Goal: Task Accomplishment & Management: Manage account settings

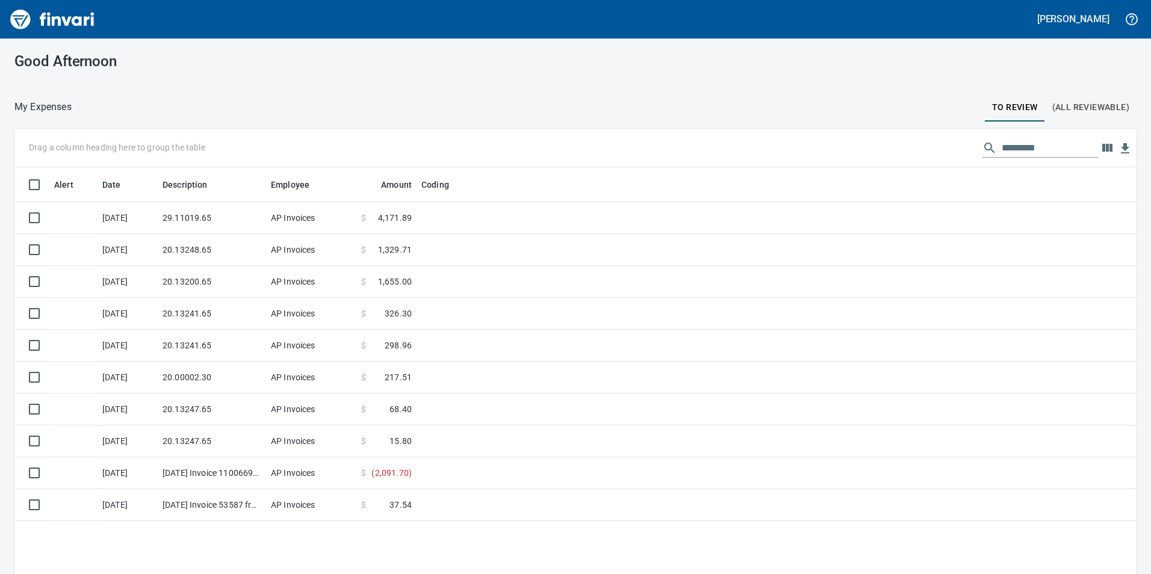
scroll to position [433, 1104]
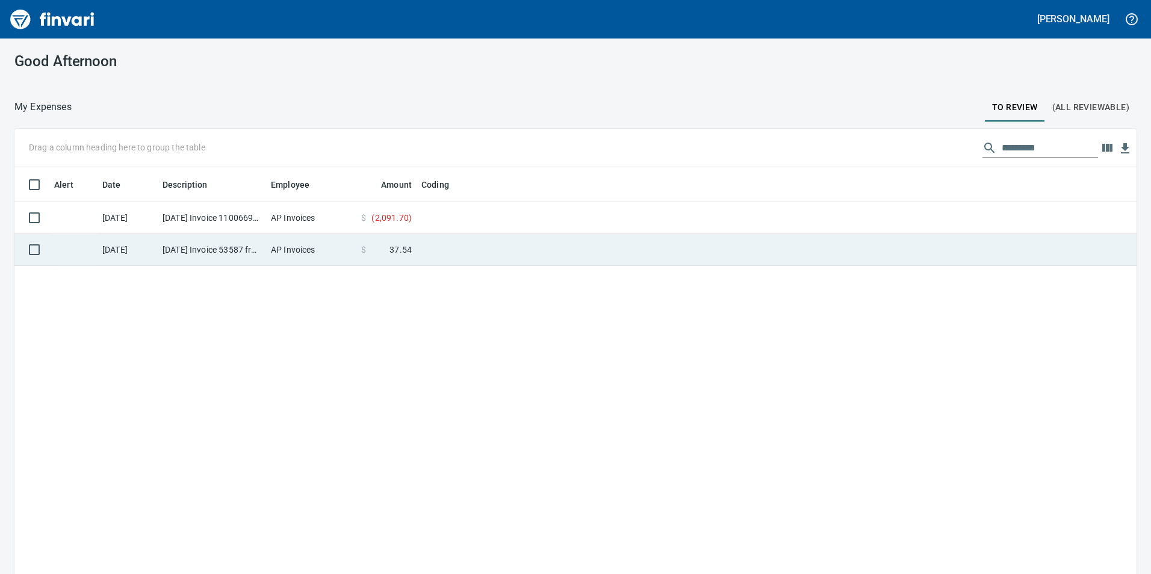
click at [245, 236] on td "[DATE] Invoice 53587 from Van-port Rigging Inc (1-11072)" at bounding box center [212, 250] width 108 height 32
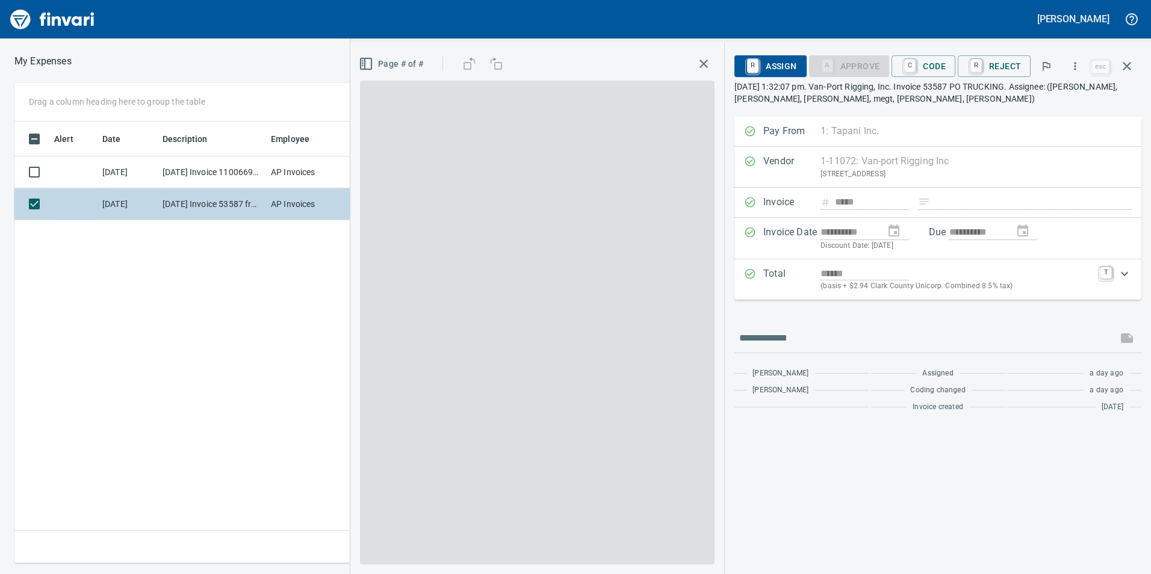
scroll to position [433, 812]
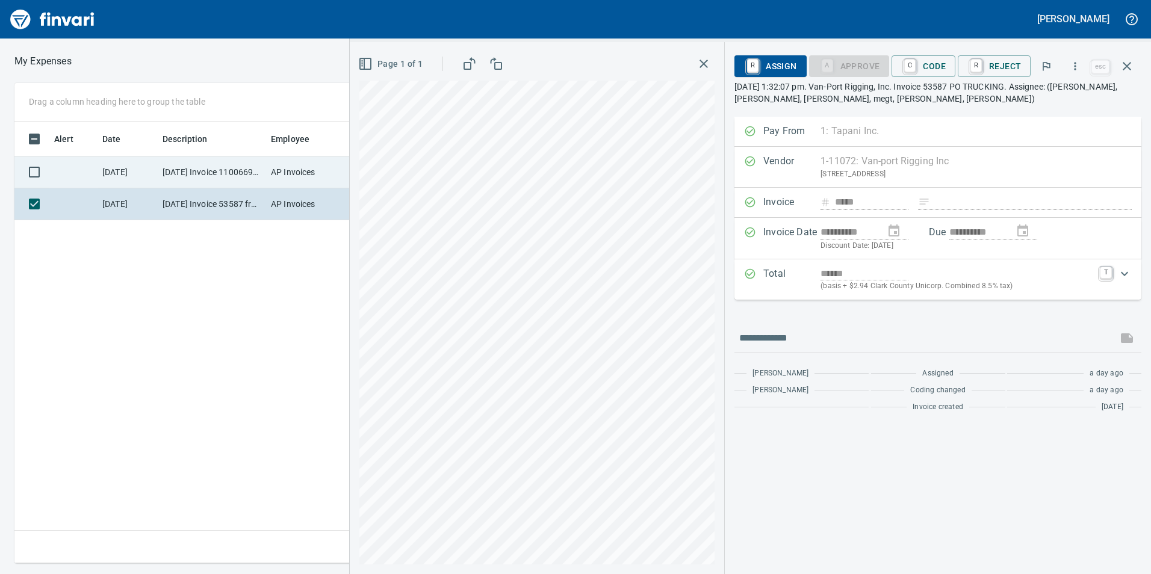
click at [175, 159] on td "[DATE] Invoice 11006698 from Cessco Inc (1-10167)" at bounding box center [212, 172] width 108 height 32
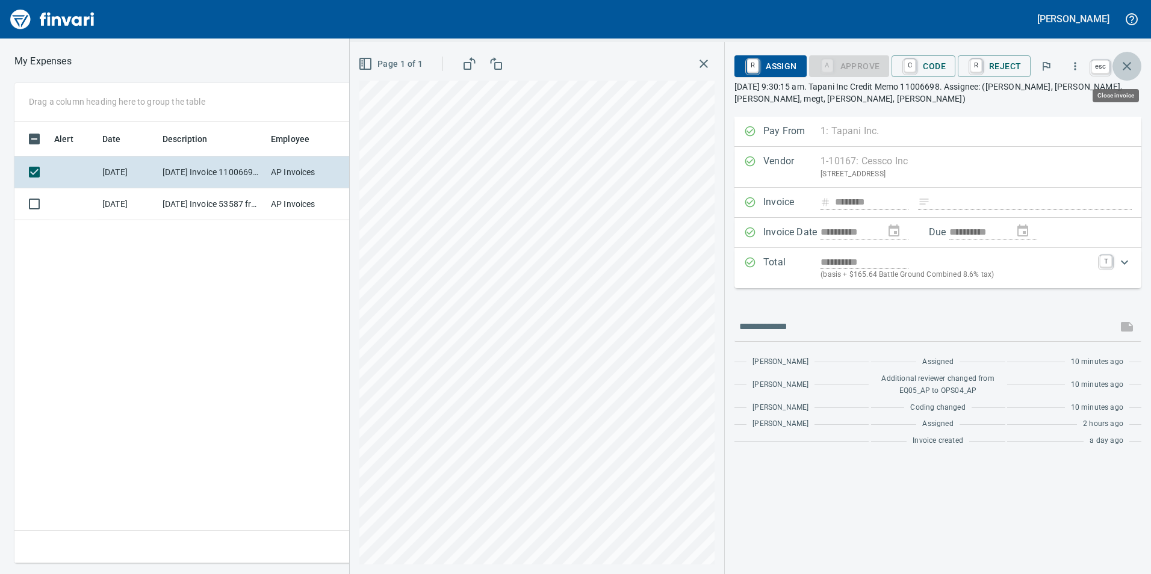
click at [1133, 62] on icon "button" at bounding box center [1126, 66] width 14 height 14
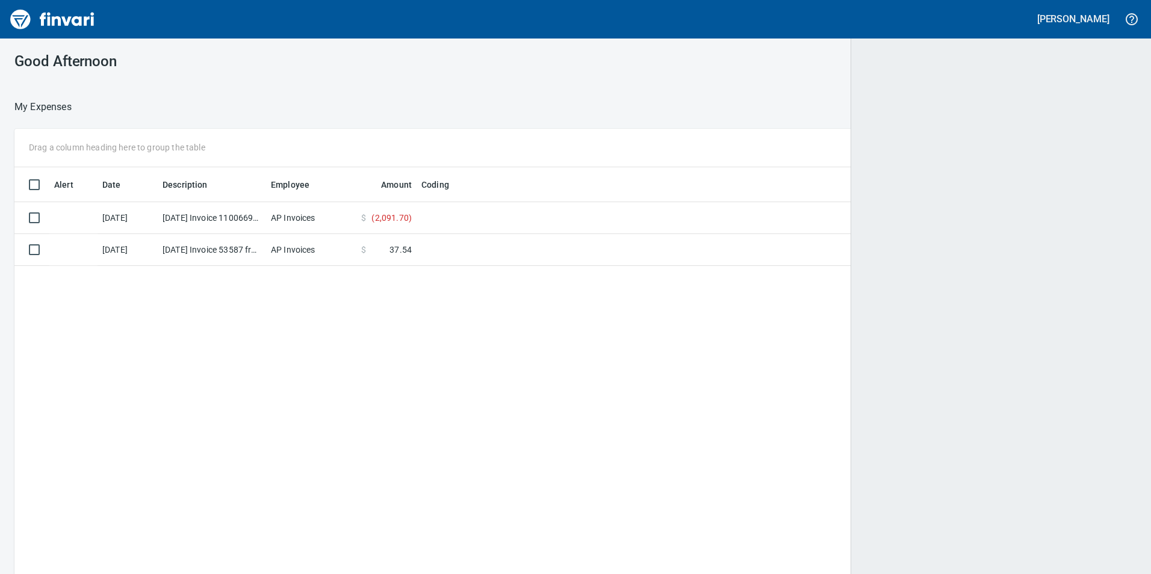
scroll to position [1, 1]
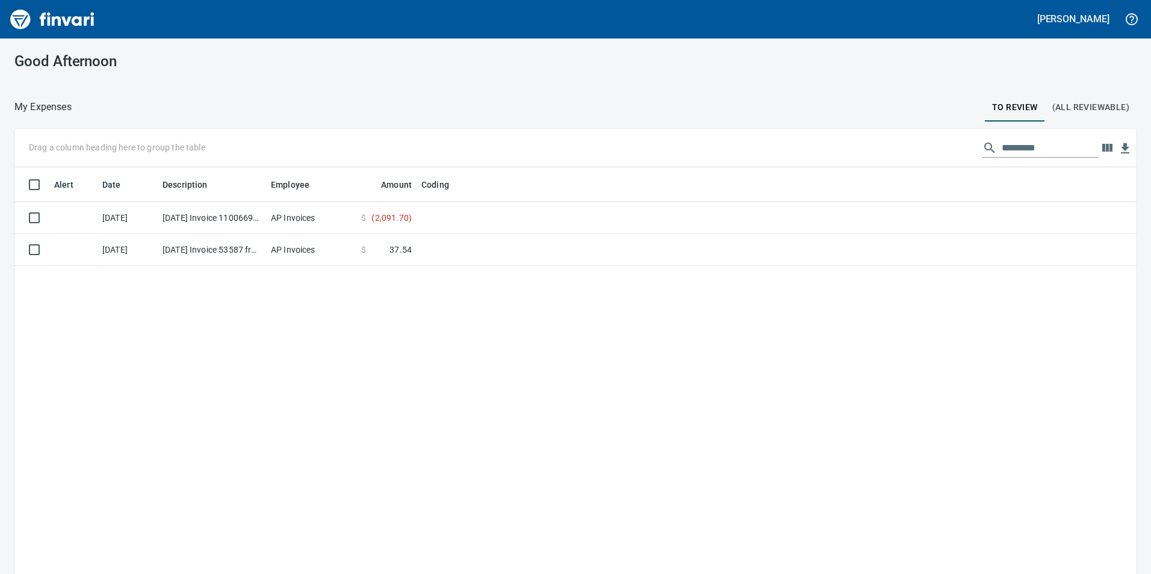
click at [1082, 107] on span "(All Reviewable)" at bounding box center [1090, 107] width 77 height 15
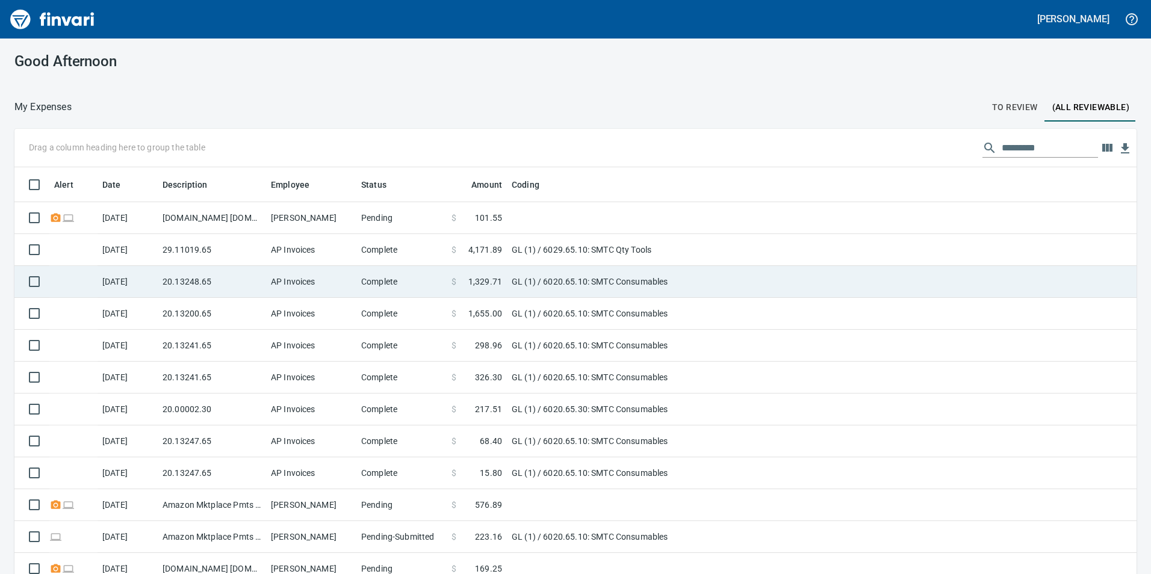
scroll to position [433, 1095]
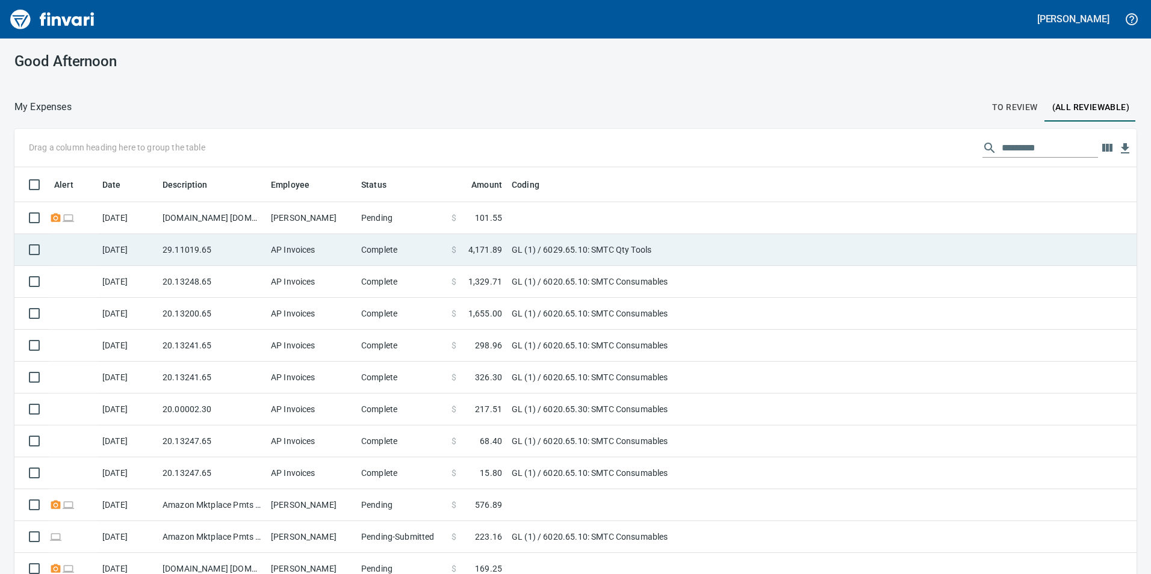
click at [296, 250] on td "AP Invoices" at bounding box center [311, 250] width 90 height 32
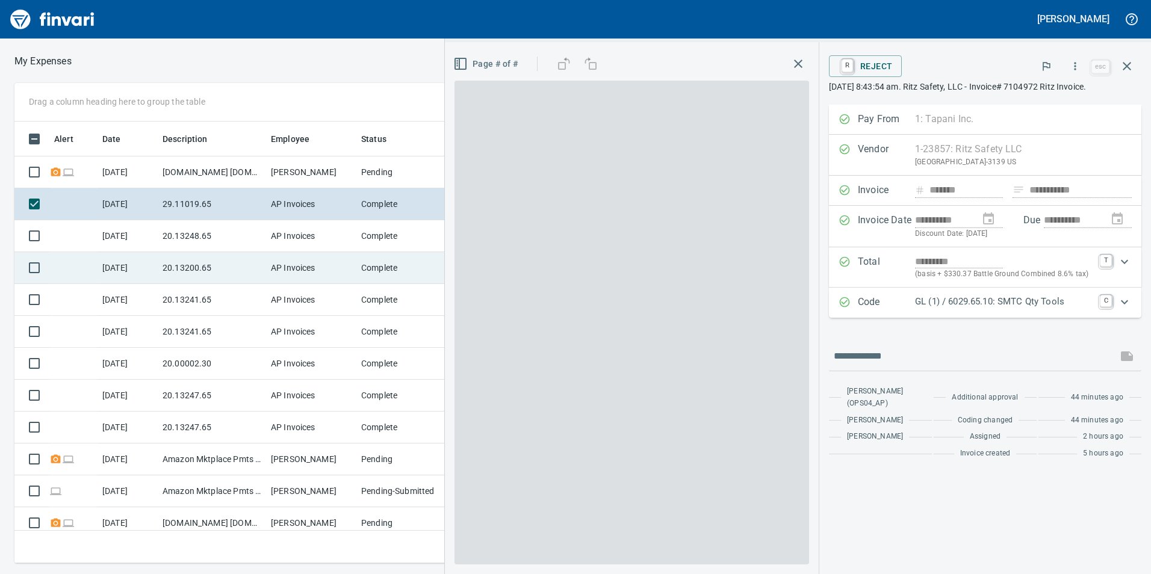
scroll to position [433, 803]
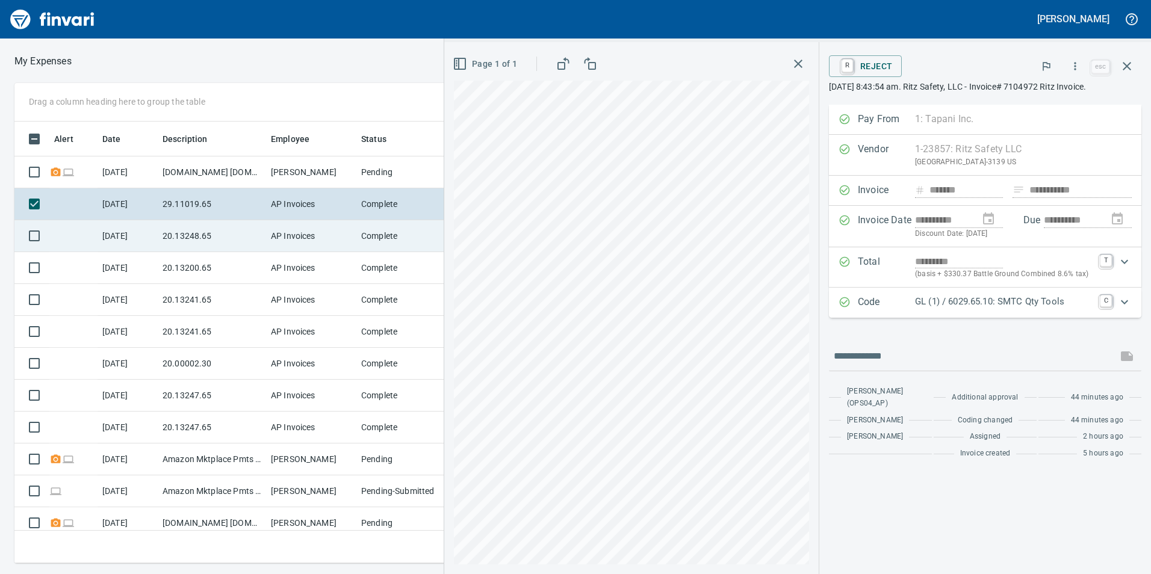
click at [284, 226] on td "AP Invoices" at bounding box center [311, 236] width 90 height 32
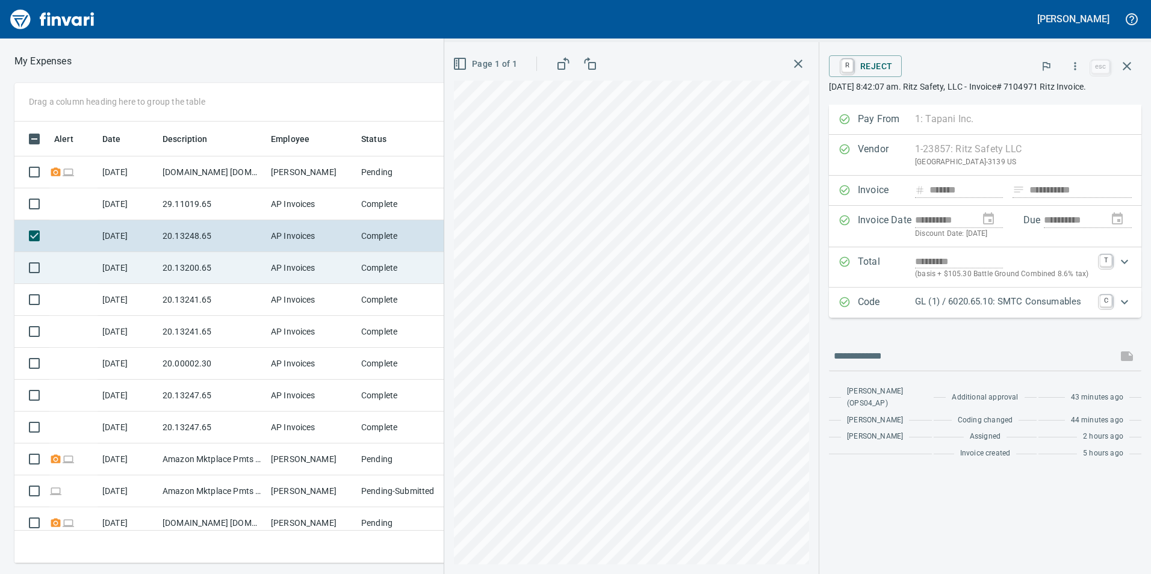
click at [240, 268] on td "20.13200.65" at bounding box center [212, 268] width 108 height 32
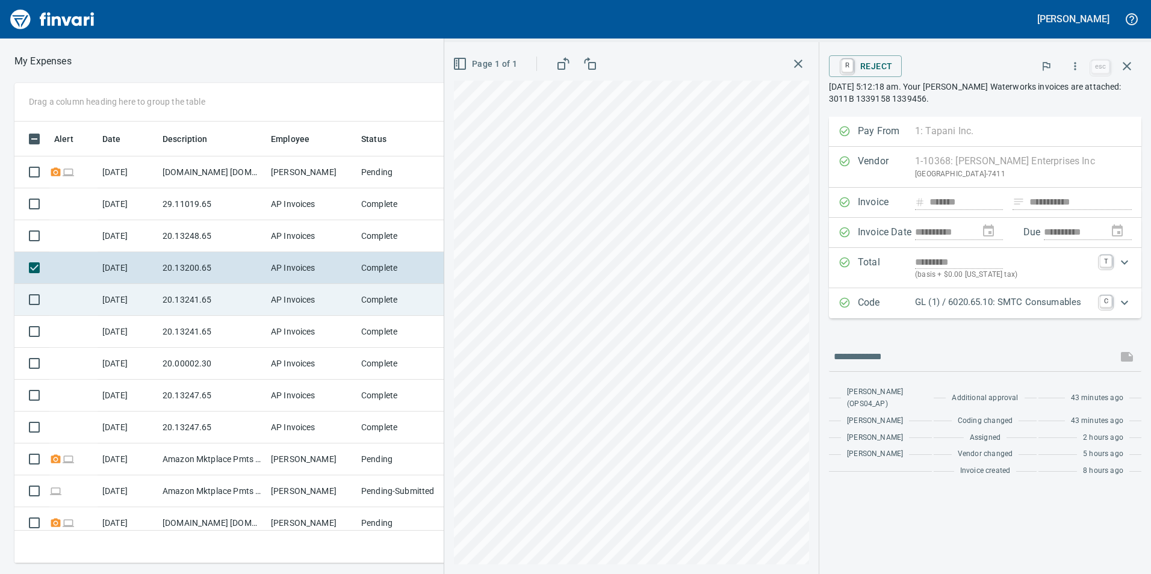
click at [220, 301] on td "20.13241.65" at bounding box center [212, 300] width 108 height 32
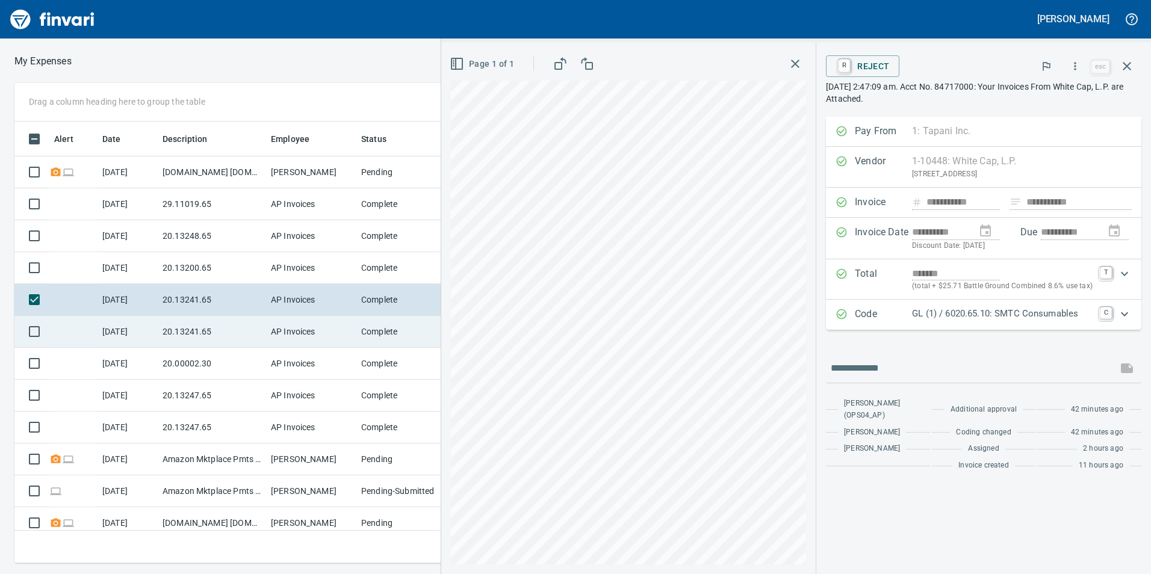
click at [314, 336] on td "AP Invoices" at bounding box center [311, 332] width 90 height 32
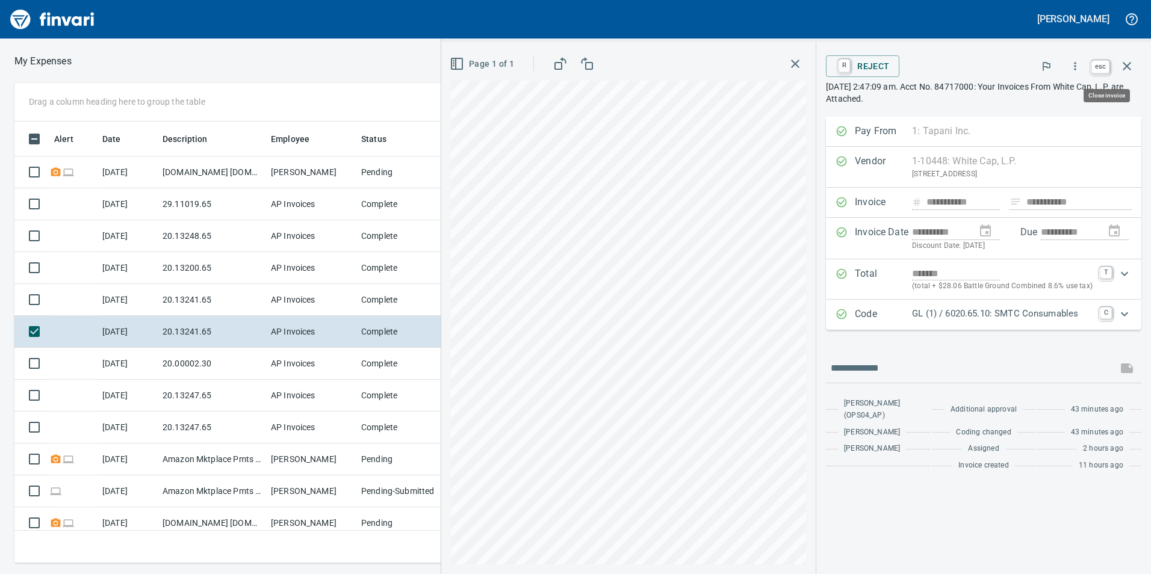
click at [1125, 64] on icon "button" at bounding box center [1126, 66] width 14 height 14
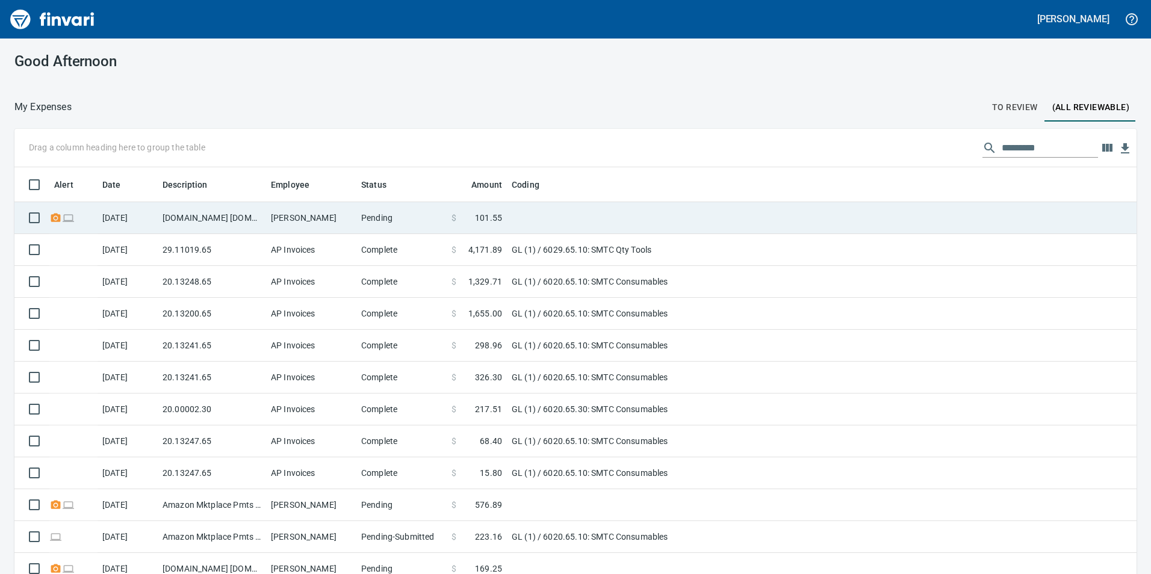
scroll to position [433, 1095]
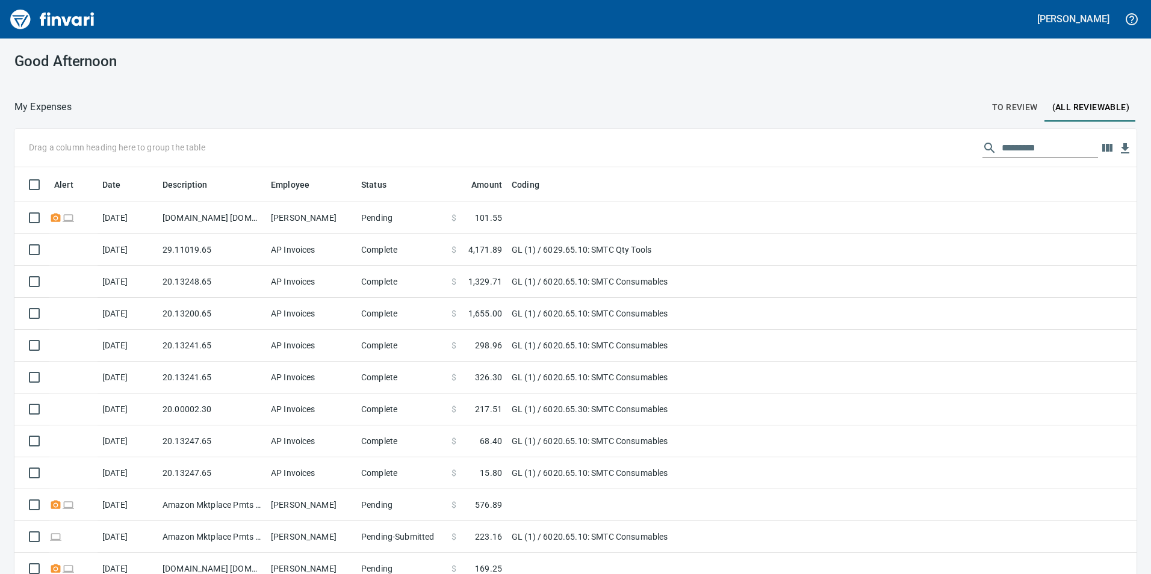
click at [1000, 102] on span "To Review" at bounding box center [1015, 107] width 46 height 15
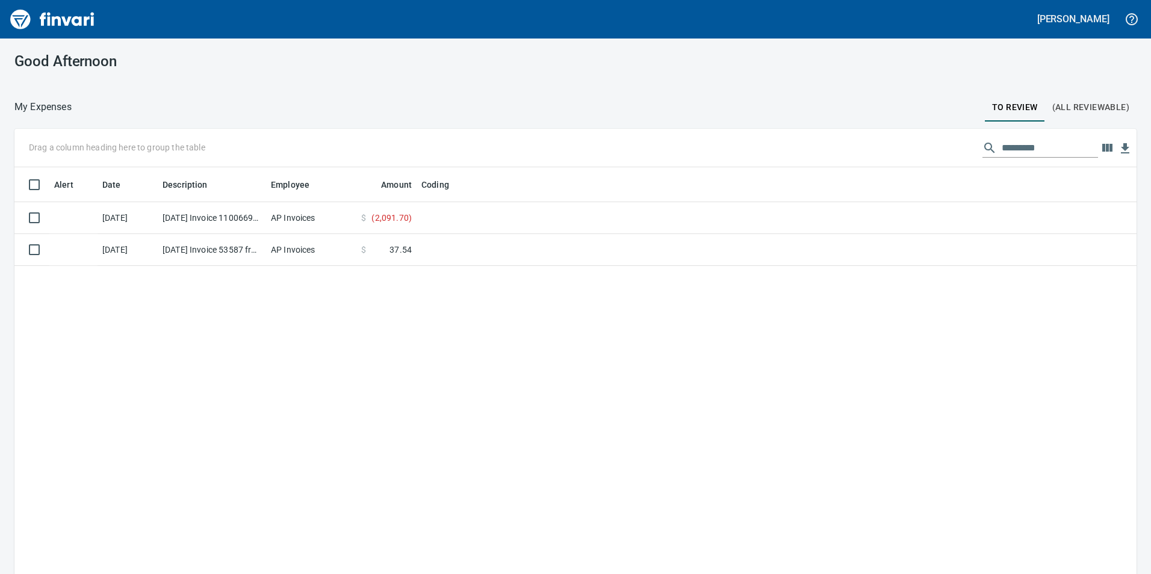
scroll to position [433, 1104]
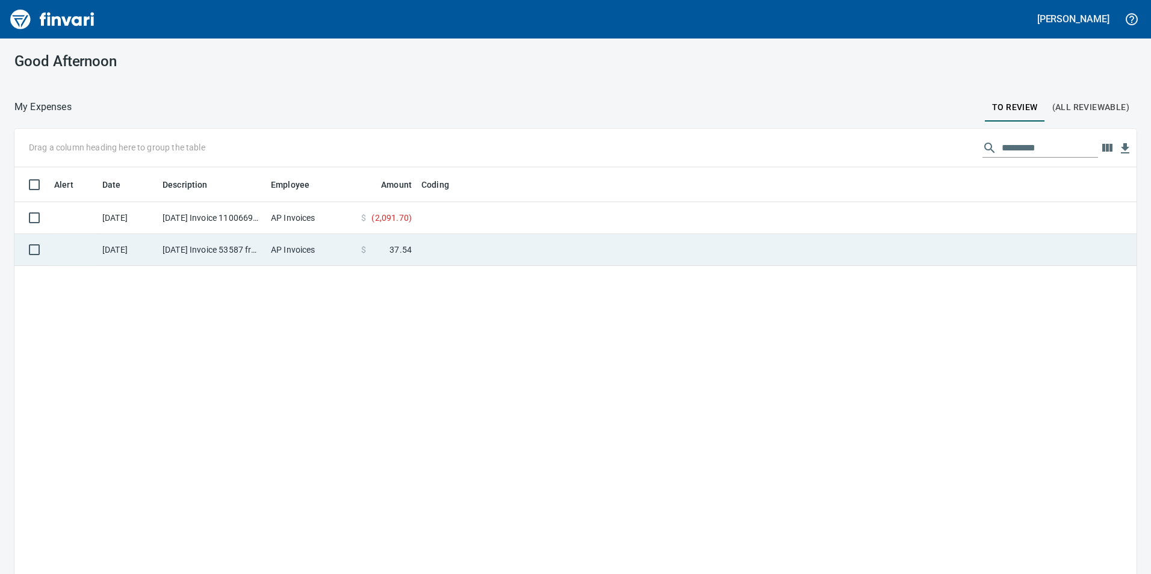
click at [314, 237] on td "AP Invoices" at bounding box center [311, 250] width 90 height 32
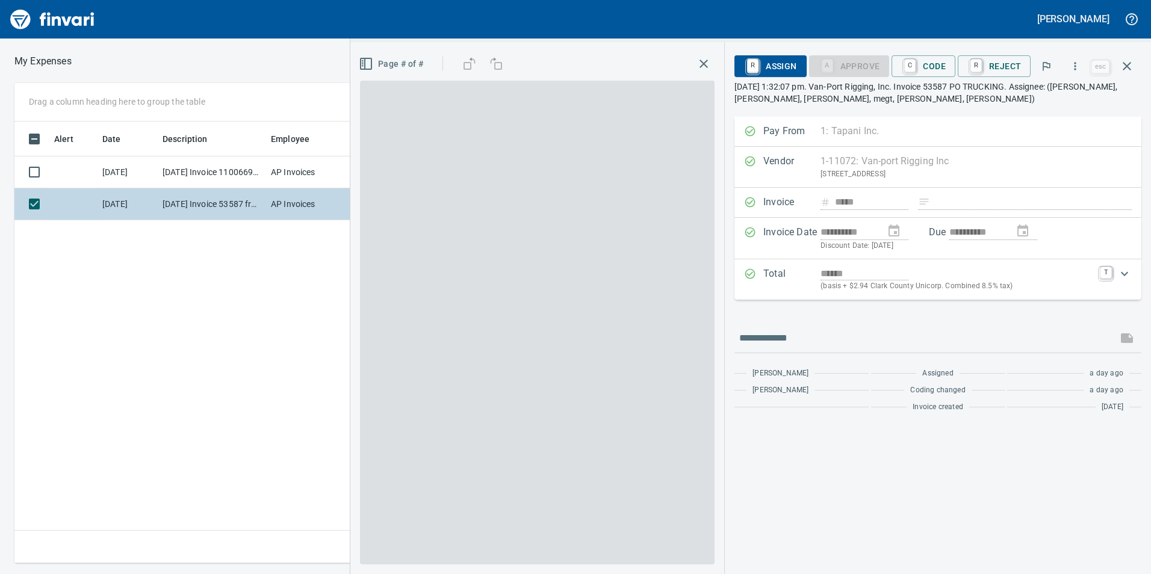
scroll to position [433, 812]
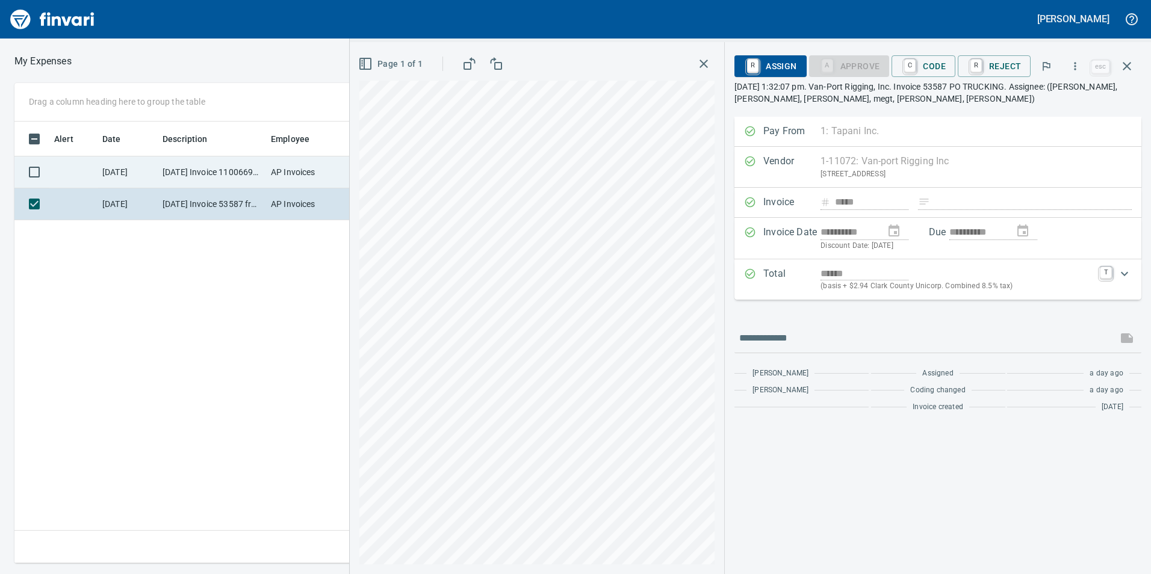
click at [234, 168] on td "[DATE] Invoice 11006698 from Cessco Inc (1-10167)" at bounding box center [212, 172] width 108 height 32
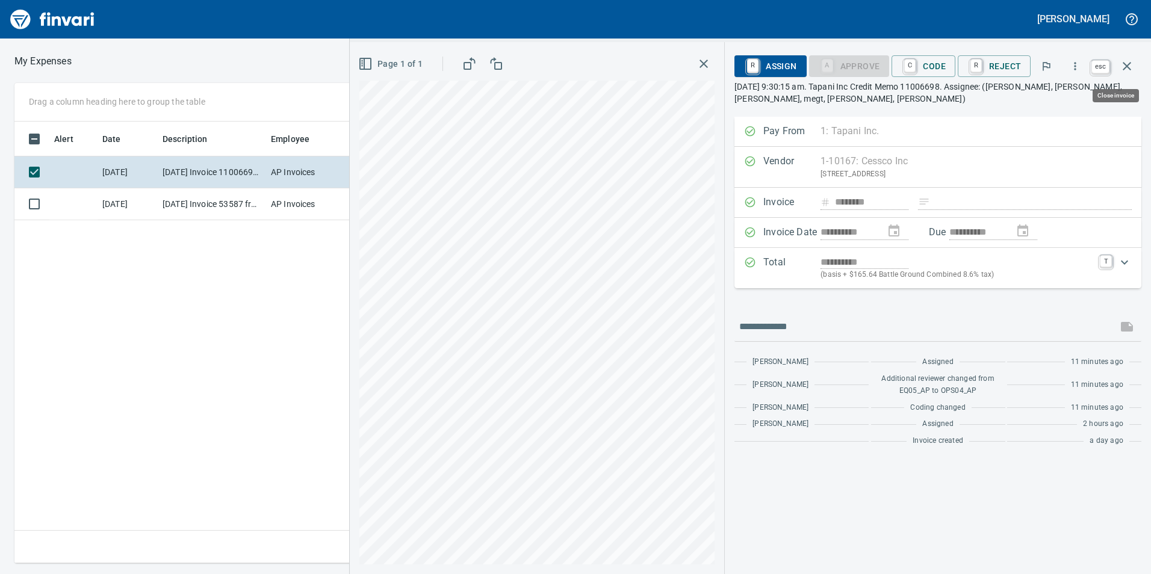
scroll to position [433, 812]
click at [1134, 61] on button "button" at bounding box center [1126, 66] width 29 height 29
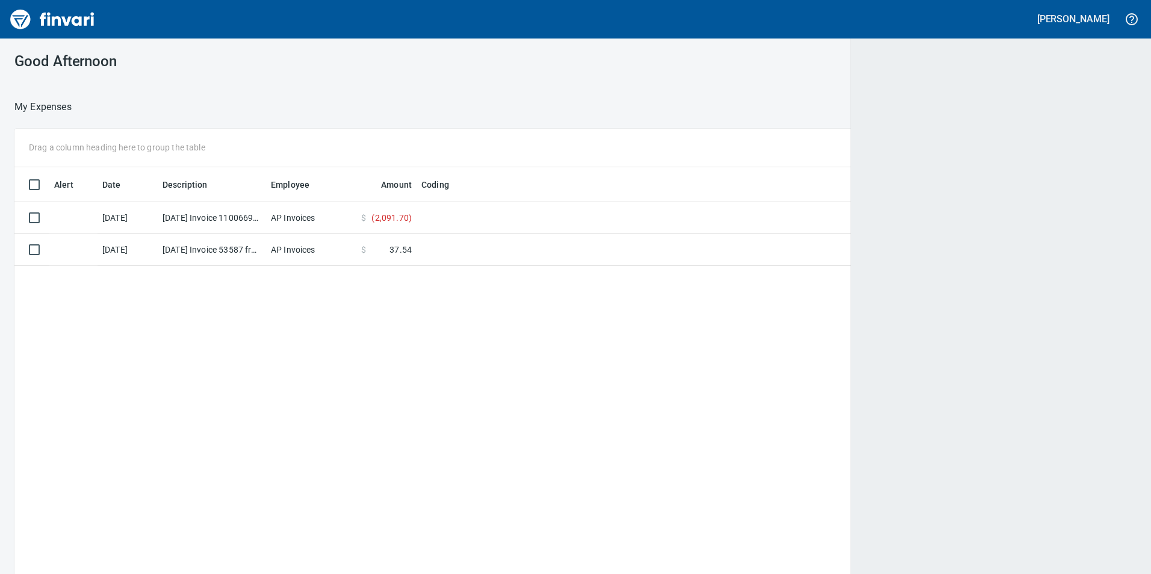
scroll to position [1, 1]
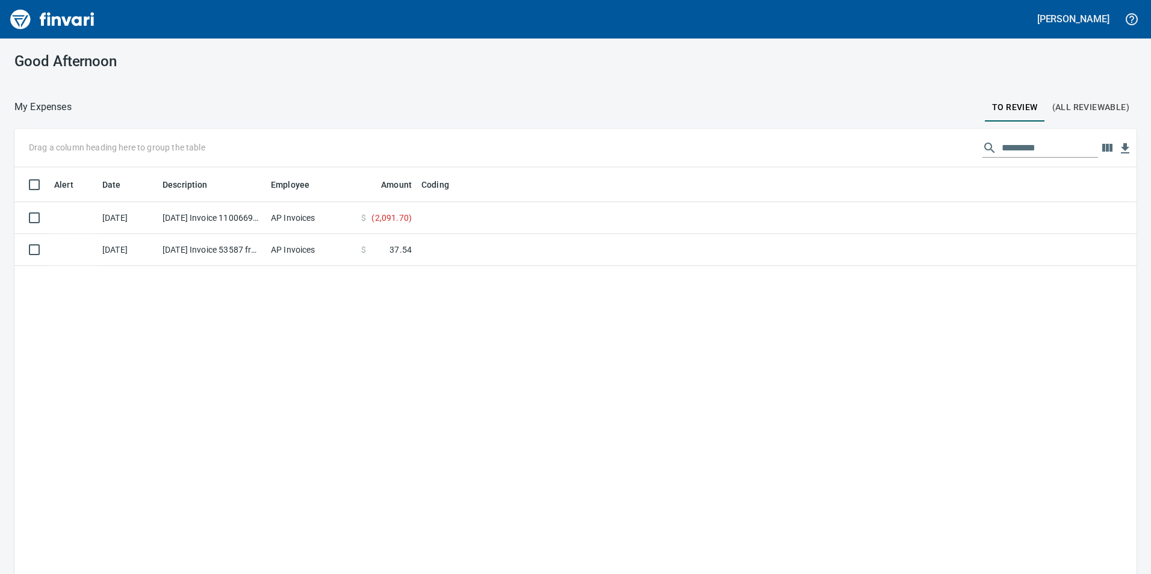
scroll to position [433, 1104]
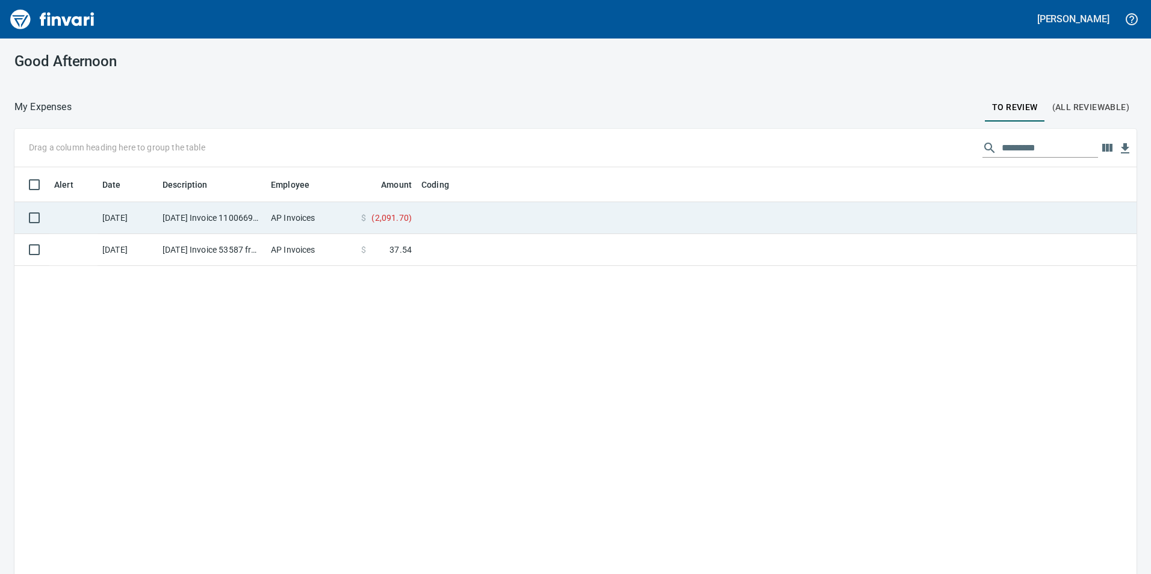
click at [338, 215] on td "AP Invoices" at bounding box center [311, 218] width 90 height 32
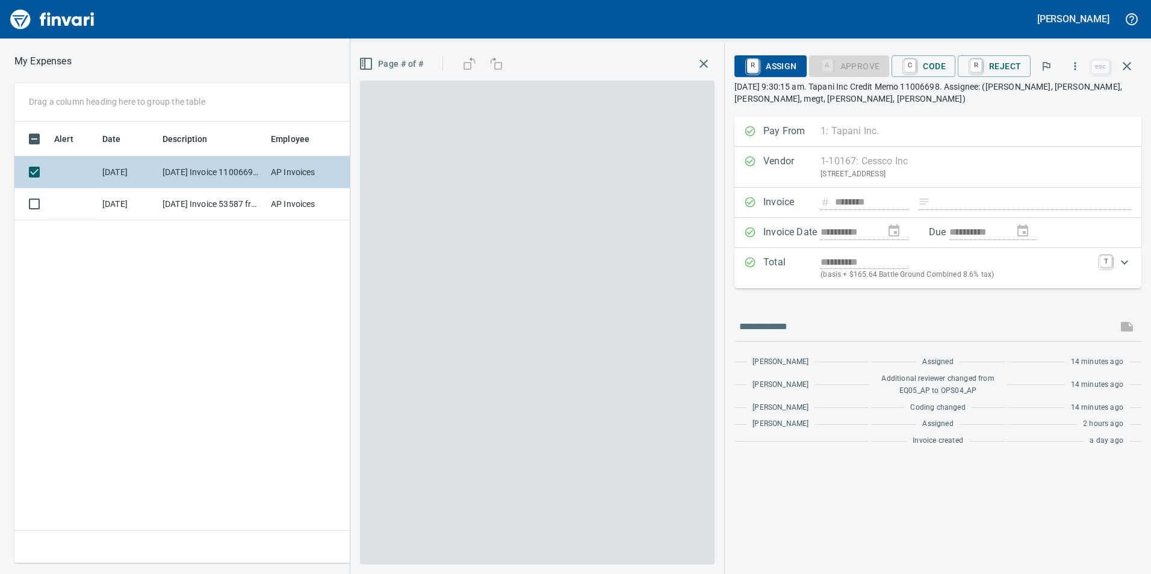
scroll to position [433, 812]
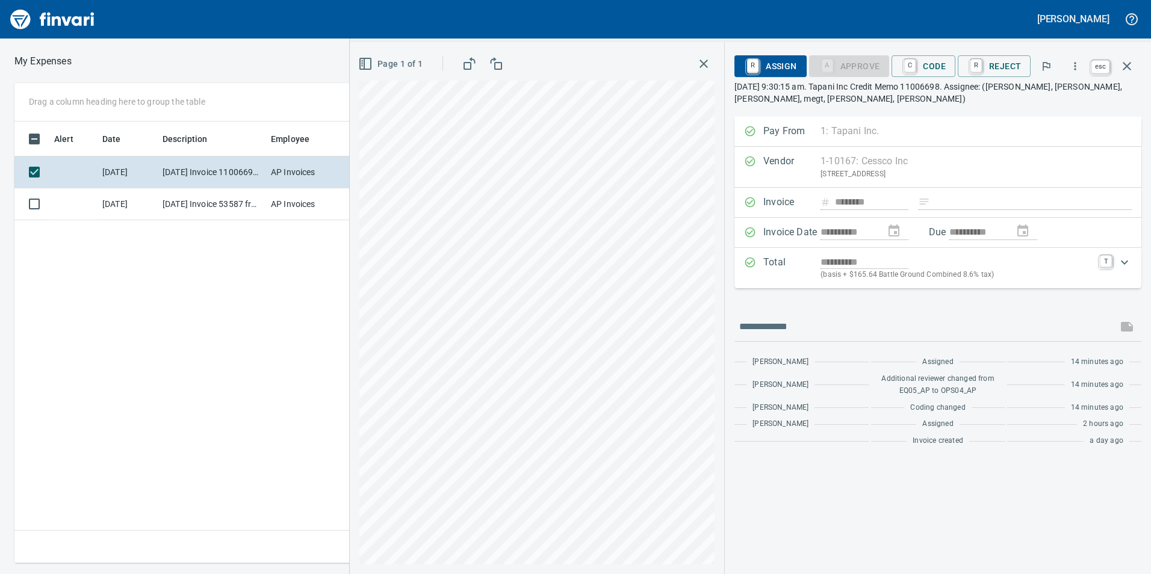
click at [1131, 71] on icon "button" at bounding box center [1126, 66] width 14 height 14
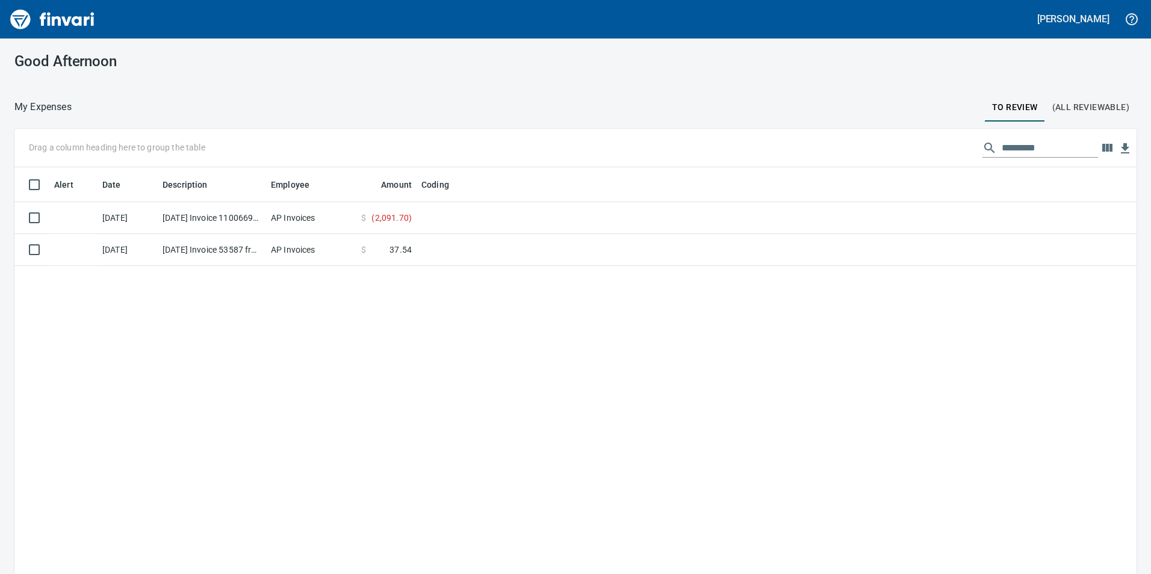
scroll to position [1, 1]
